Goal: Task Accomplishment & Management: Use online tool/utility

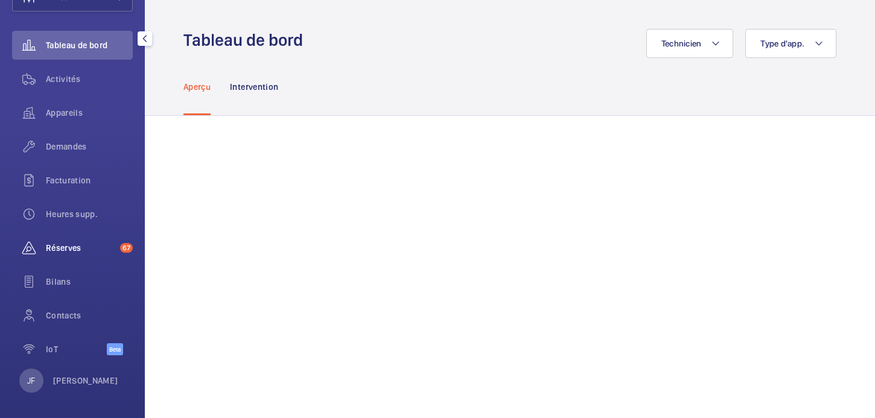
scroll to position [98, 0]
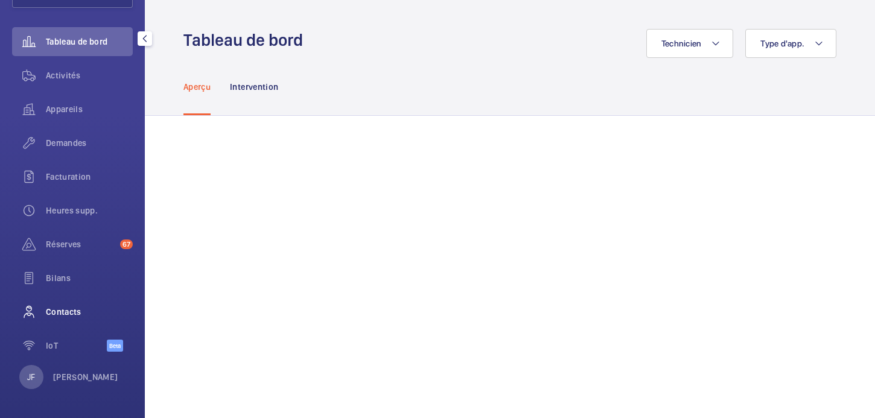
click at [66, 312] on span "Contacts" at bounding box center [89, 312] width 87 height 12
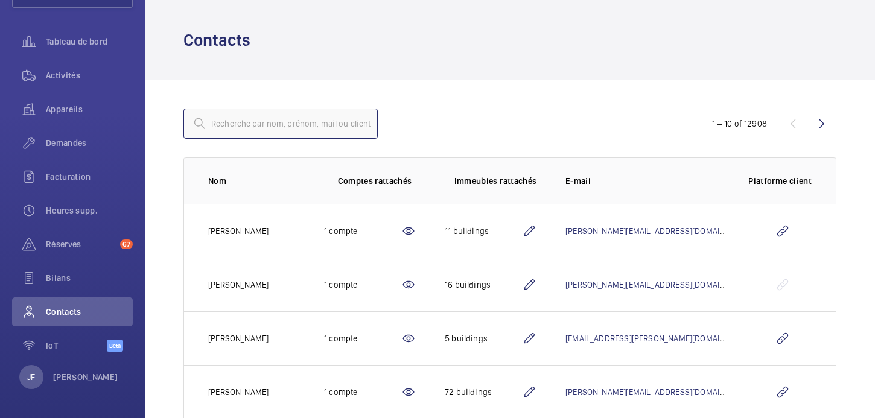
click at [320, 123] on input "text" at bounding box center [280, 124] width 194 height 30
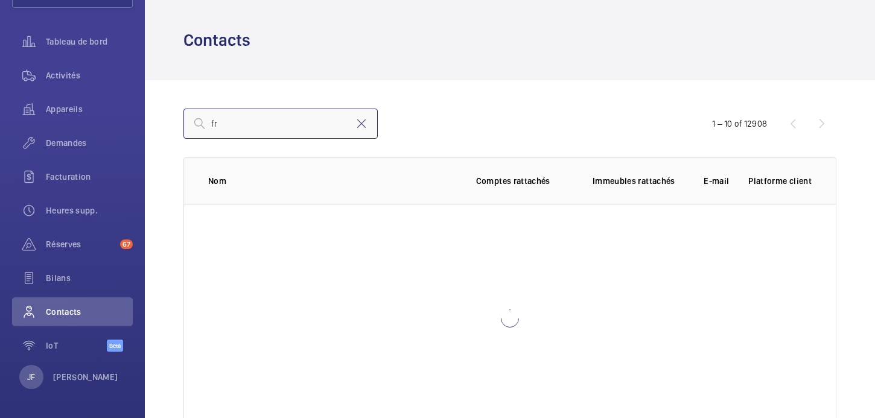
type input "f"
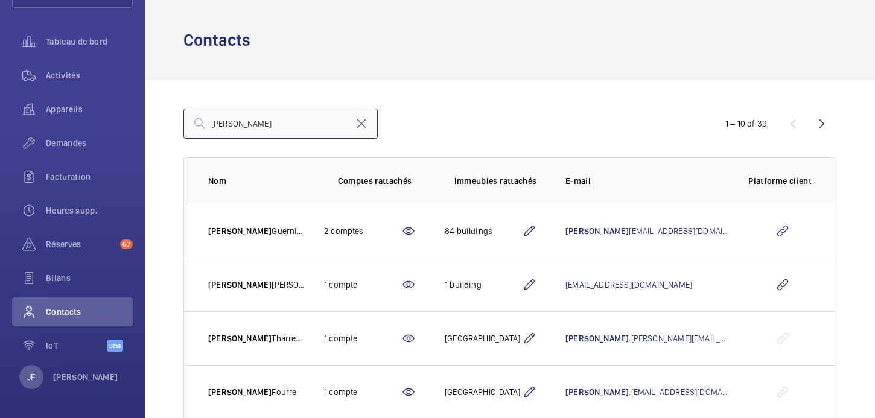
click at [304, 122] on input "[PERSON_NAME]" at bounding box center [280, 124] width 194 height 30
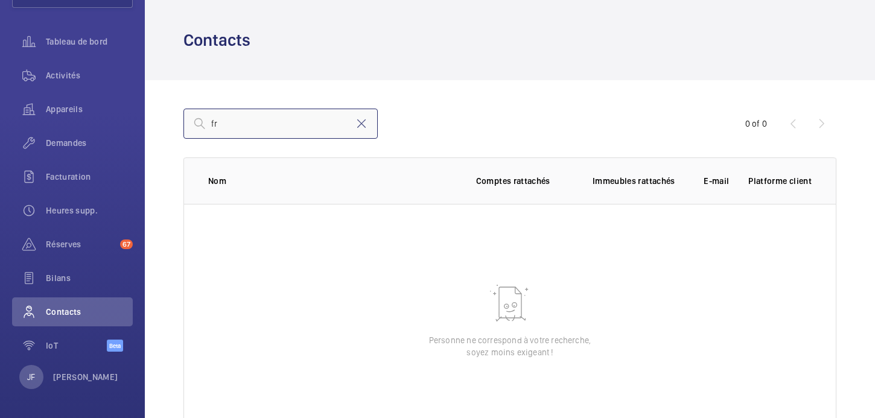
type input "f"
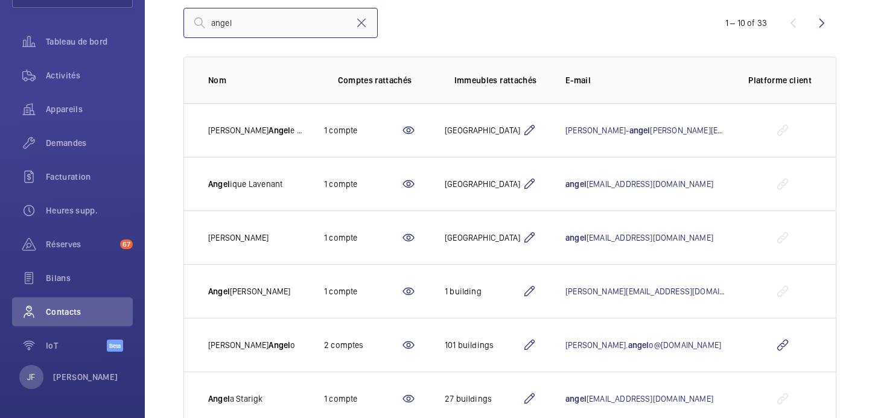
scroll to position [100, 0]
type input "angel"
click at [92, 310] on span "Contacts" at bounding box center [89, 312] width 87 height 12
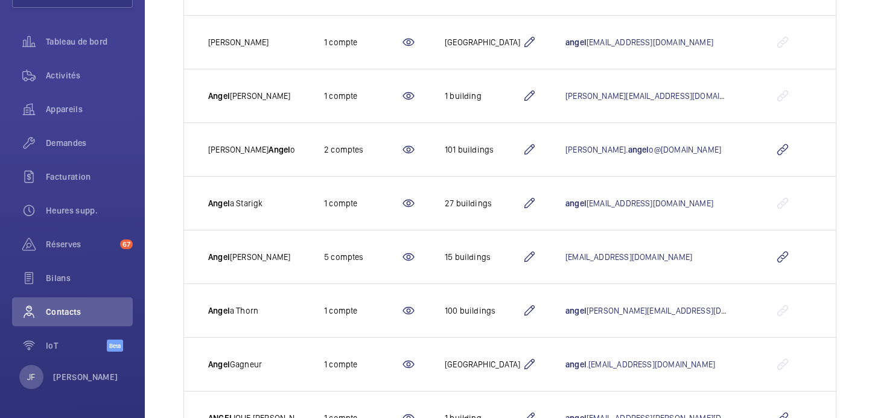
scroll to position [294, 0]
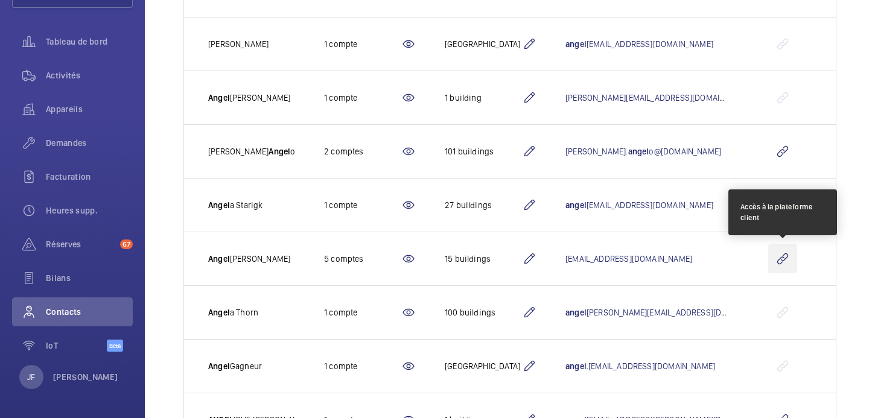
click at [779, 259] on wm-front-icon-button at bounding box center [782, 258] width 29 height 29
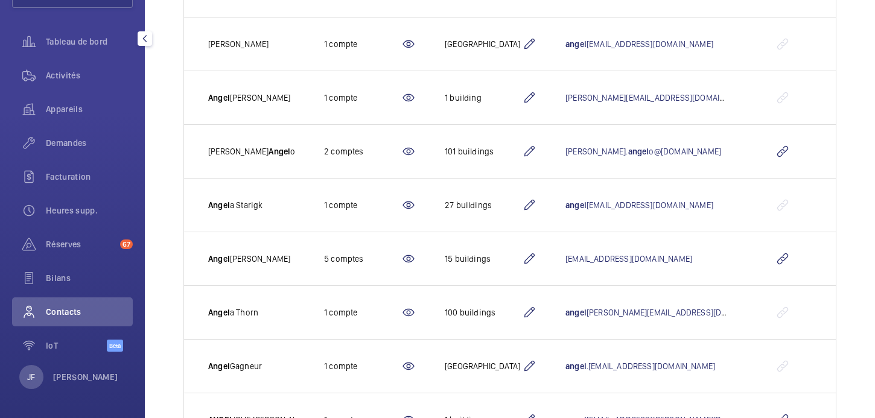
click at [70, 317] on span "Contacts" at bounding box center [89, 312] width 87 height 12
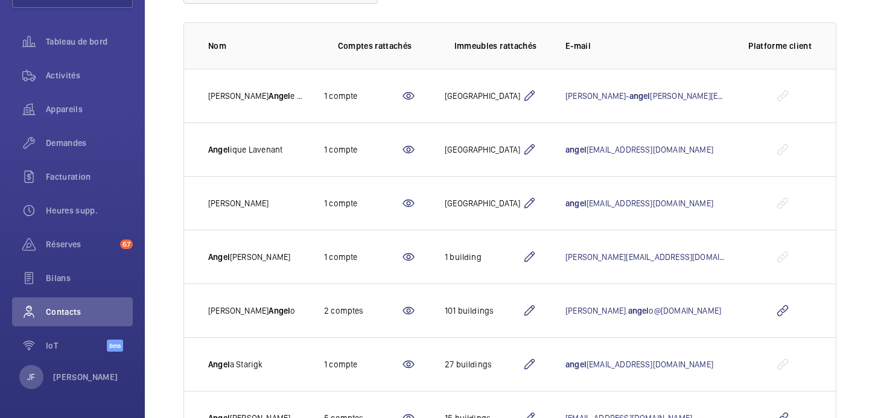
scroll to position [0, 0]
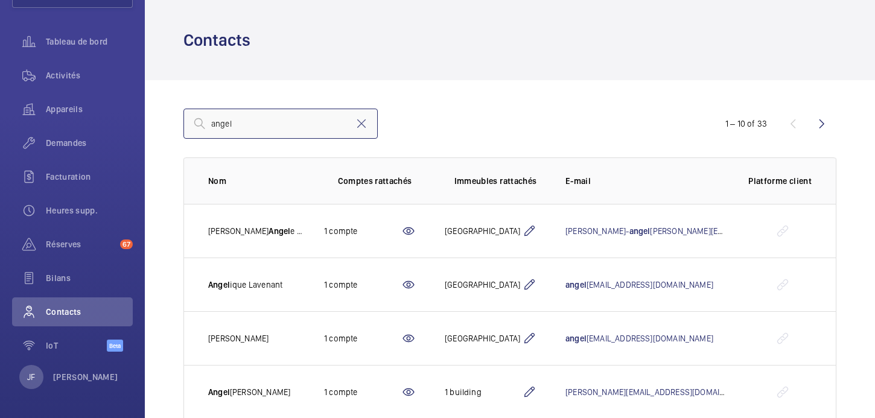
click at [359, 132] on input "angel" at bounding box center [280, 124] width 194 height 30
click at [365, 128] on mat-icon at bounding box center [361, 123] width 14 height 14
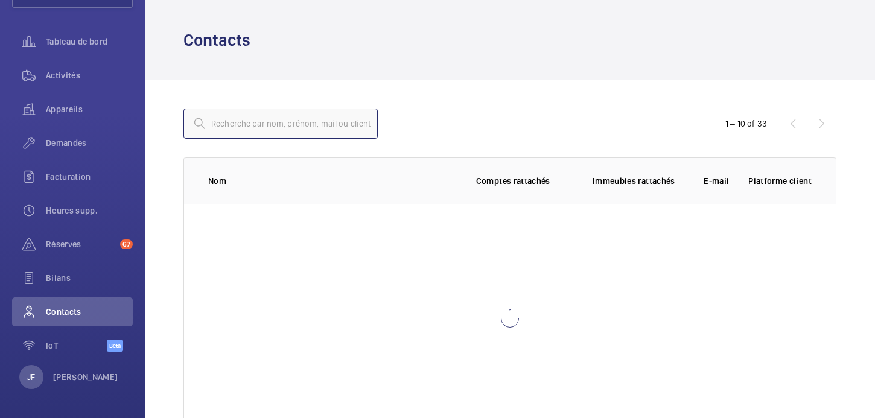
click at [309, 124] on input "text" at bounding box center [280, 124] width 194 height 30
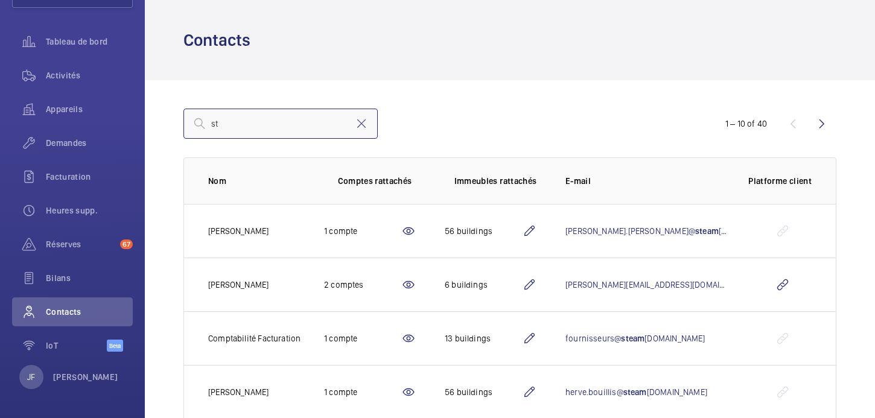
type input "s"
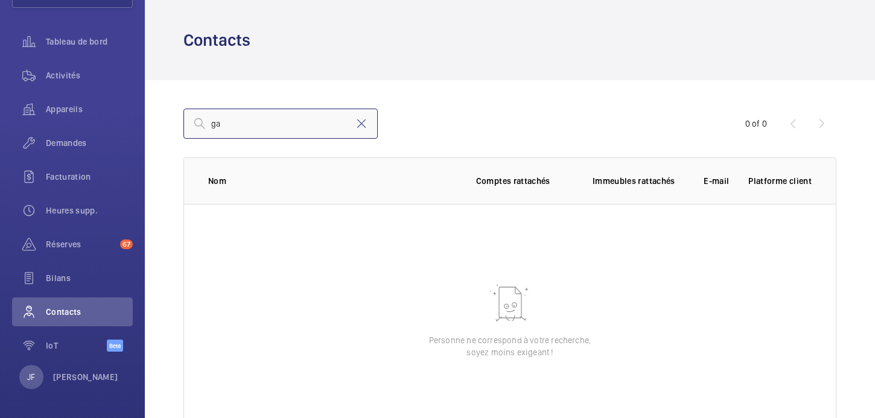
type input "g"
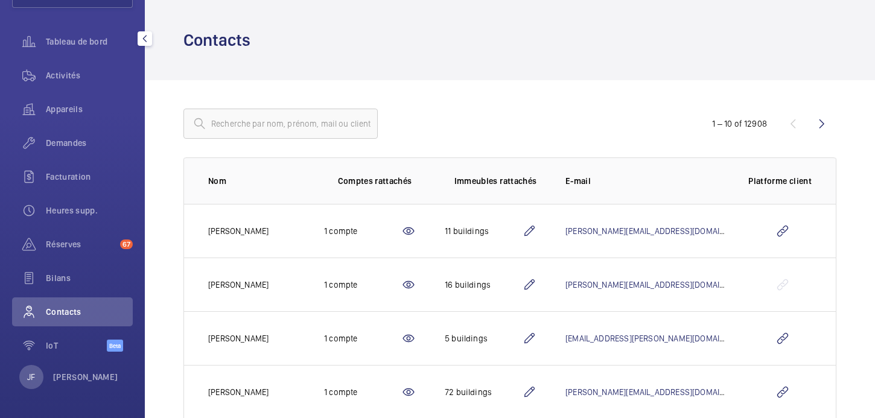
click at [69, 311] on span "Contacts" at bounding box center [89, 312] width 87 height 12
click at [277, 119] on input "text" at bounding box center [280, 124] width 194 height 30
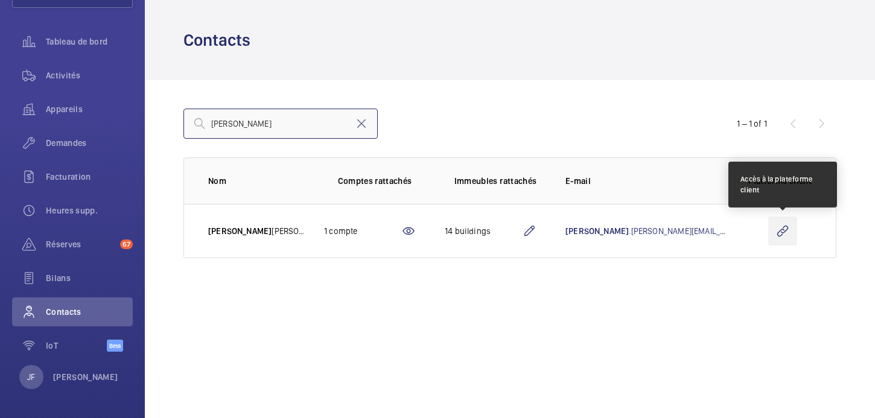
type input "graciano"
click at [775, 231] on wm-front-icon-button at bounding box center [782, 231] width 29 height 29
